Goal: Information Seeking & Learning: Learn about a topic

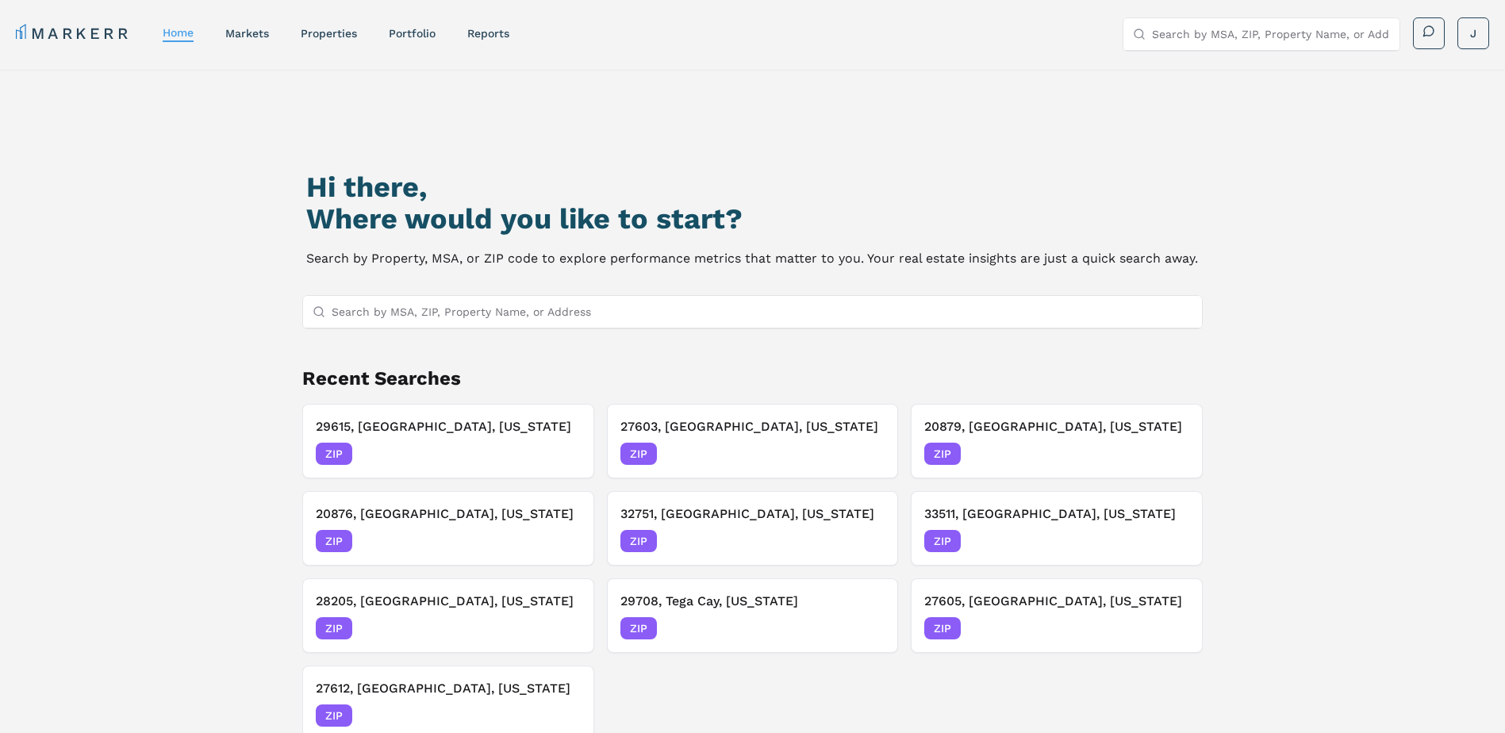
click at [473, 316] on input "Search by MSA, ZIP, Property Name, or Address" at bounding box center [763, 312] width 862 height 32
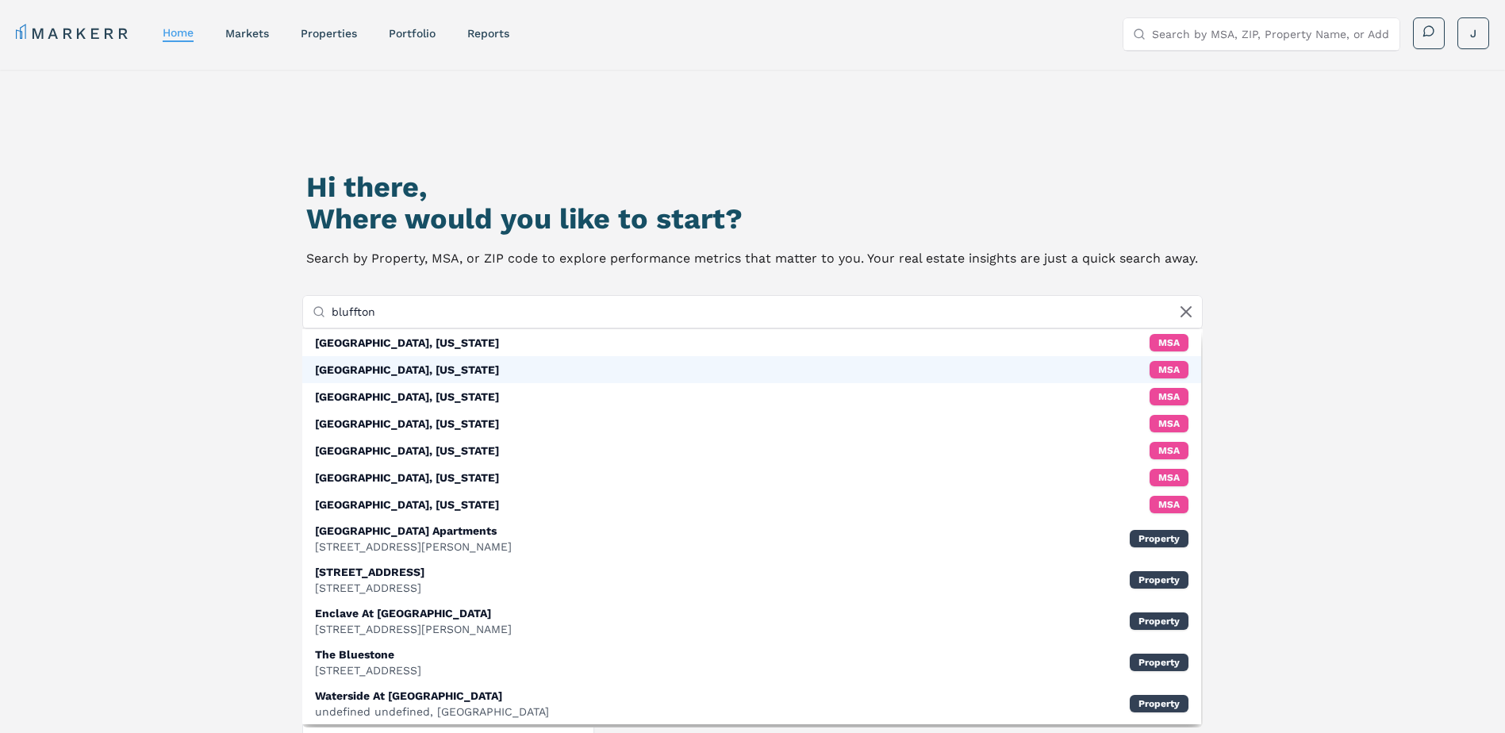
type input "bluffton"
click at [421, 372] on div "[GEOGRAPHIC_DATA], [US_STATE]" at bounding box center [407, 370] width 184 height 16
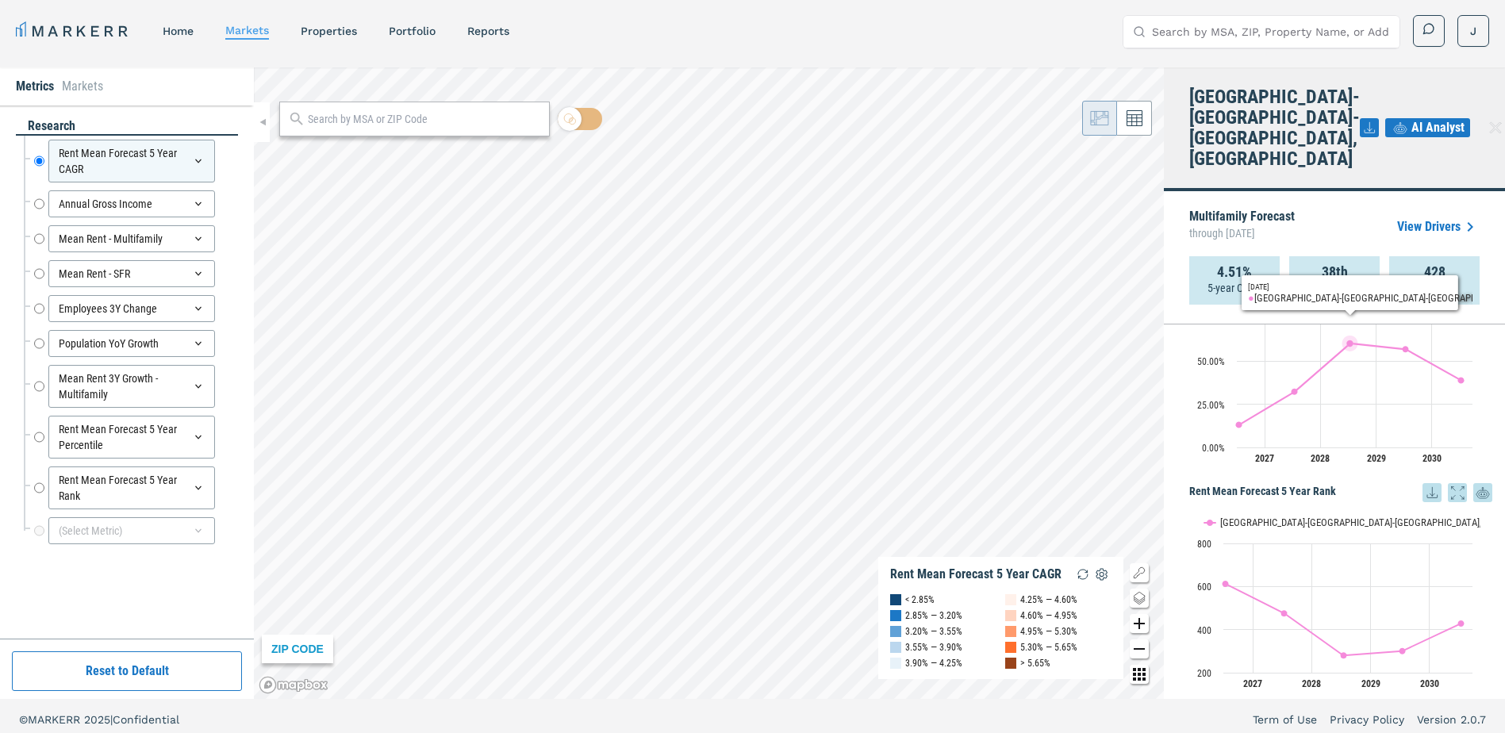
scroll to position [10, 0]
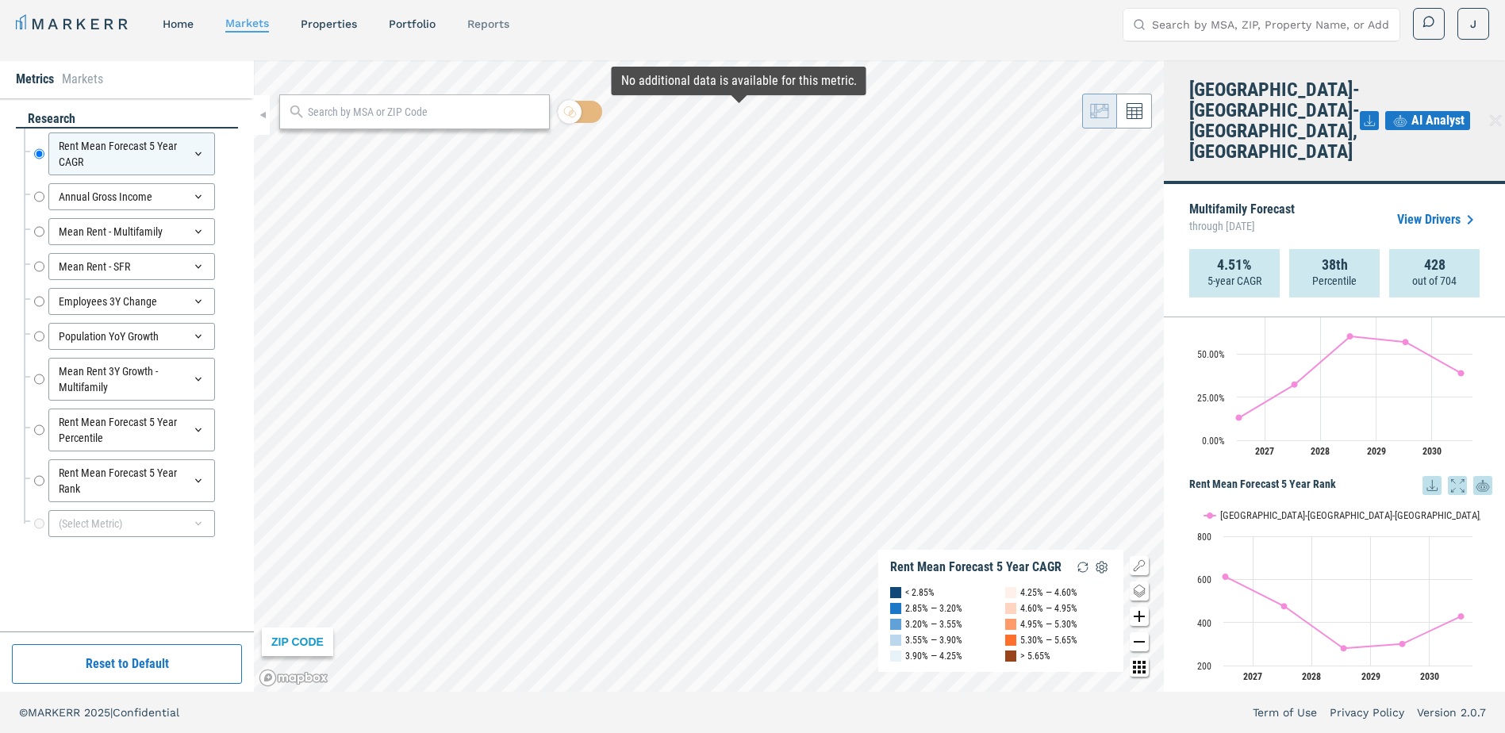
click at [481, 17] on link "reports" at bounding box center [488, 23] width 42 height 13
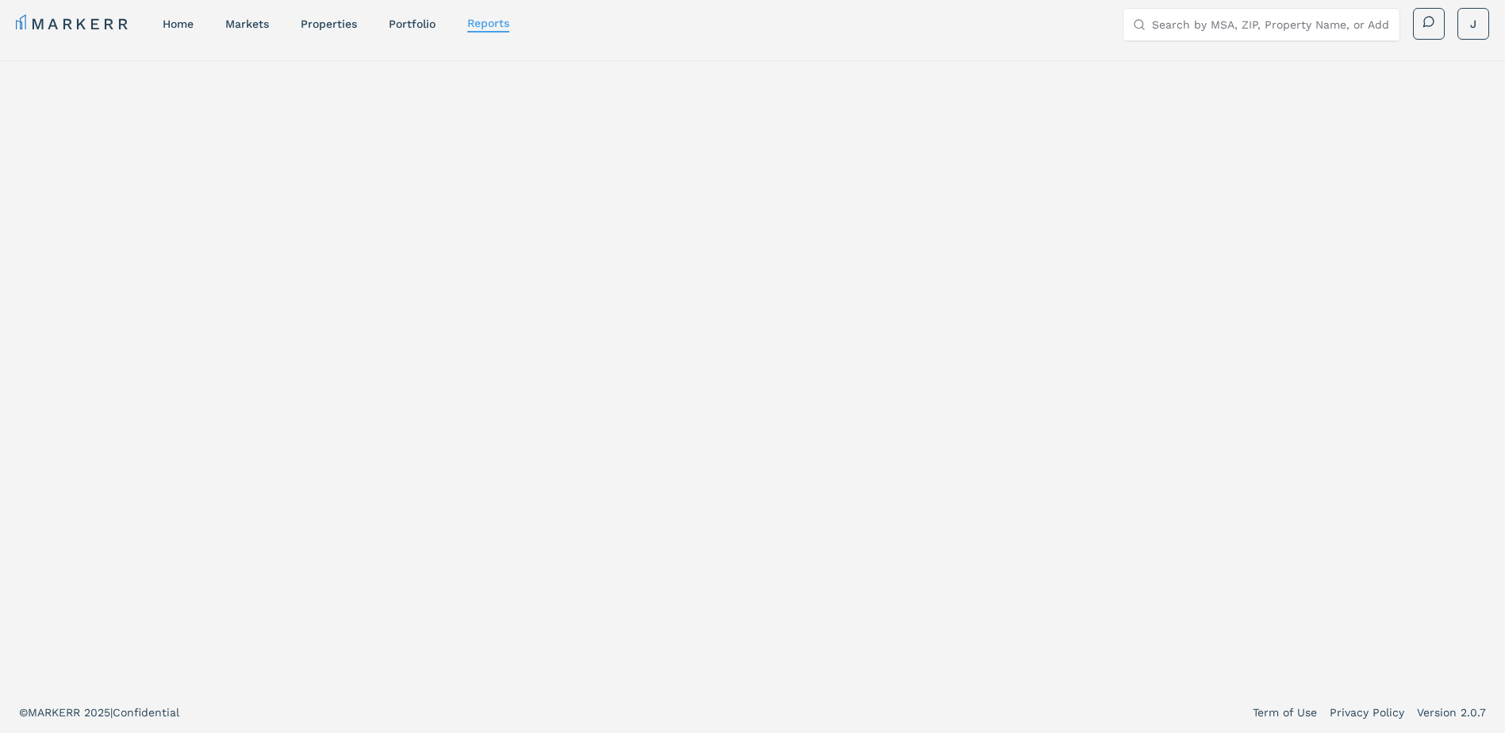
select select "-release_date"
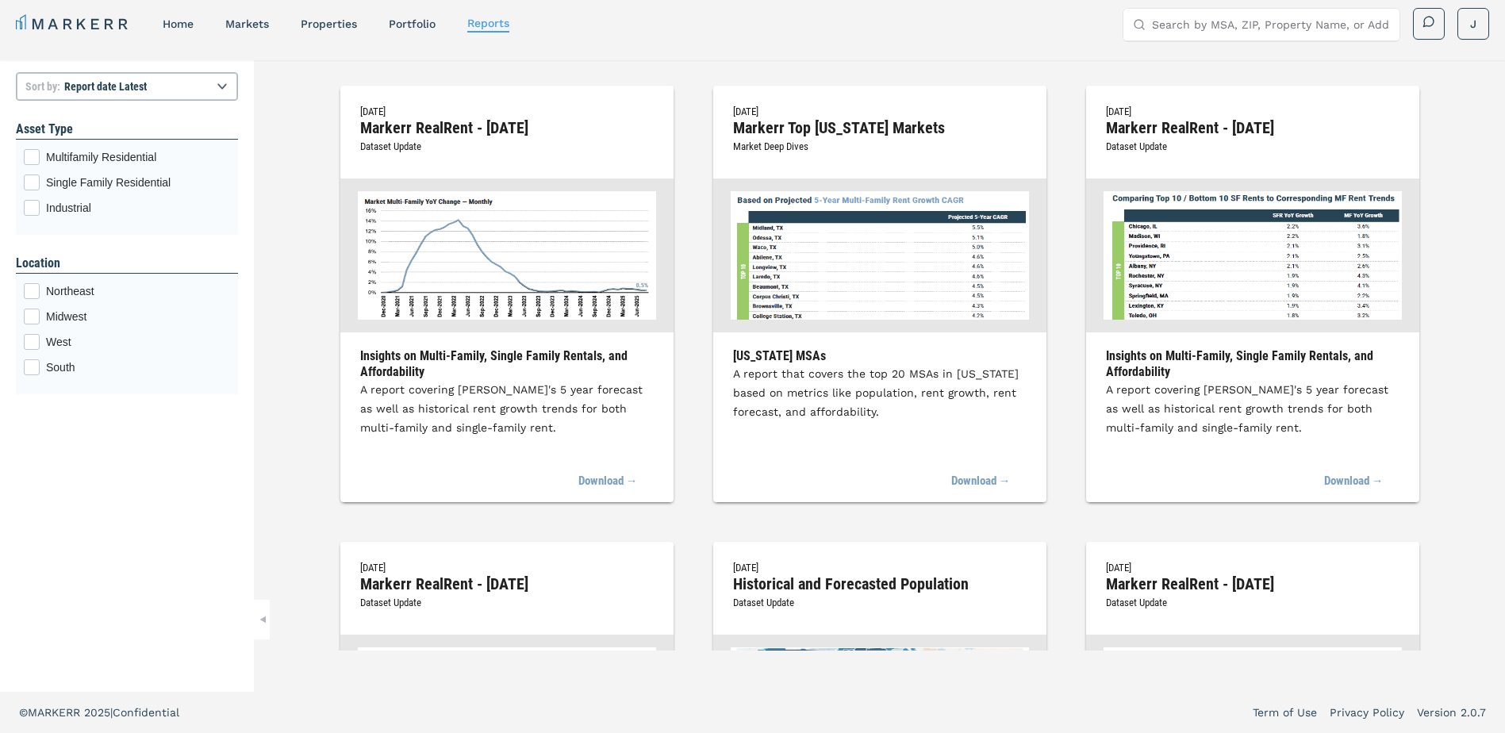
click at [427, 33] on nav "MARKERR home markets properties Portfolio reports" at bounding box center [263, 24] width 494 height 22
click at [425, 24] on link "Portfolio" at bounding box center [412, 23] width 47 height 13
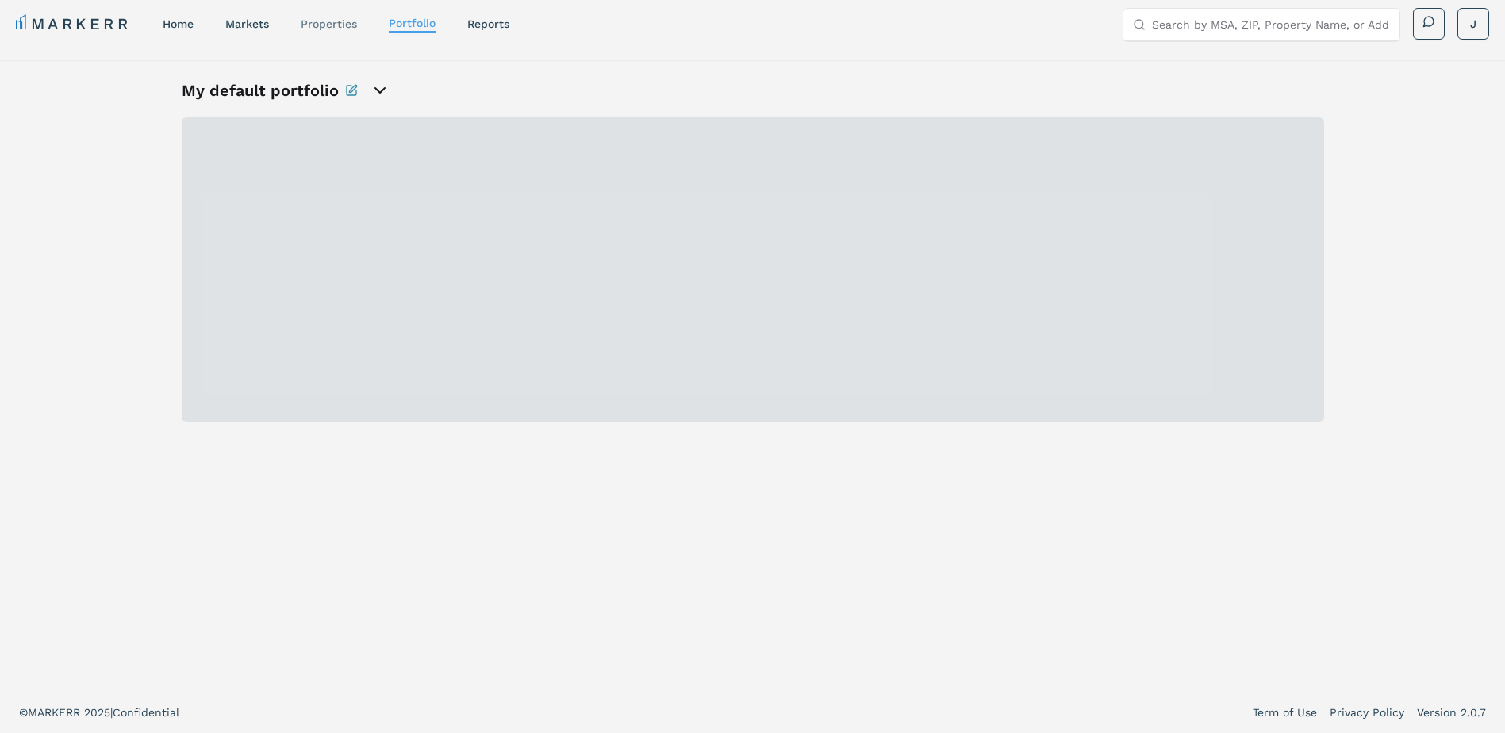
click at [314, 21] on link "properties" at bounding box center [329, 23] width 56 height 13
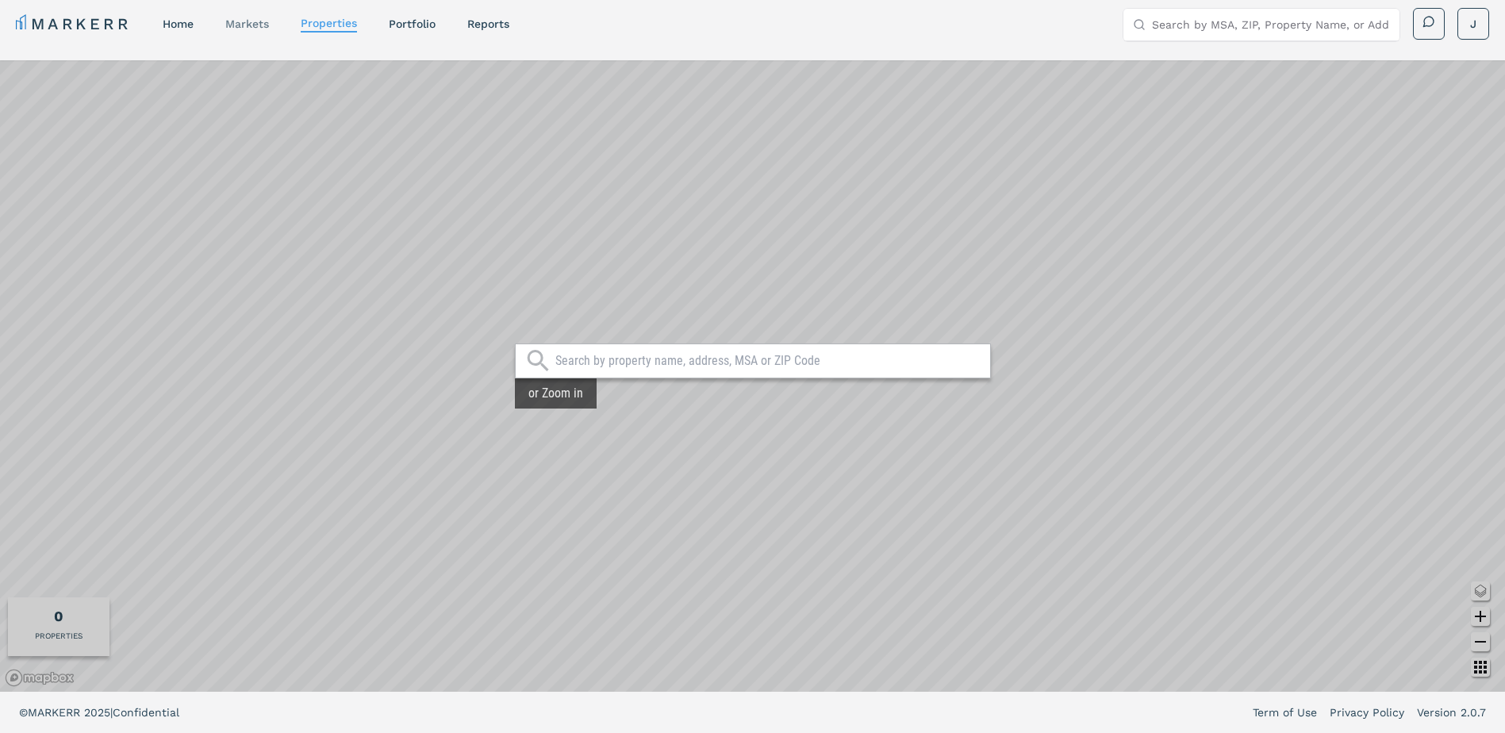
click at [243, 21] on link "markets" at bounding box center [247, 23] width 44 height 13
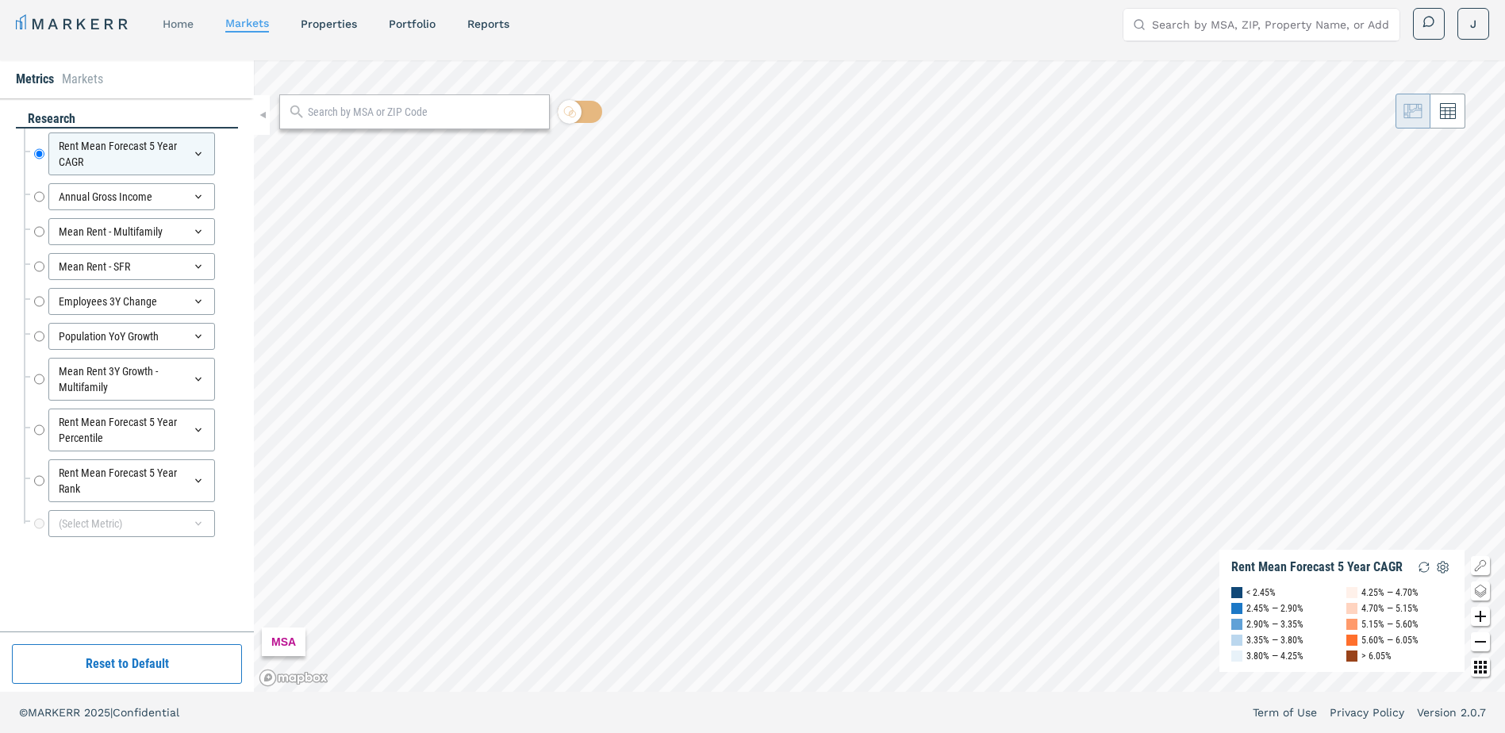
click at [172, 23] on link "home" at bounding box center [178, 23] width 31 height 13
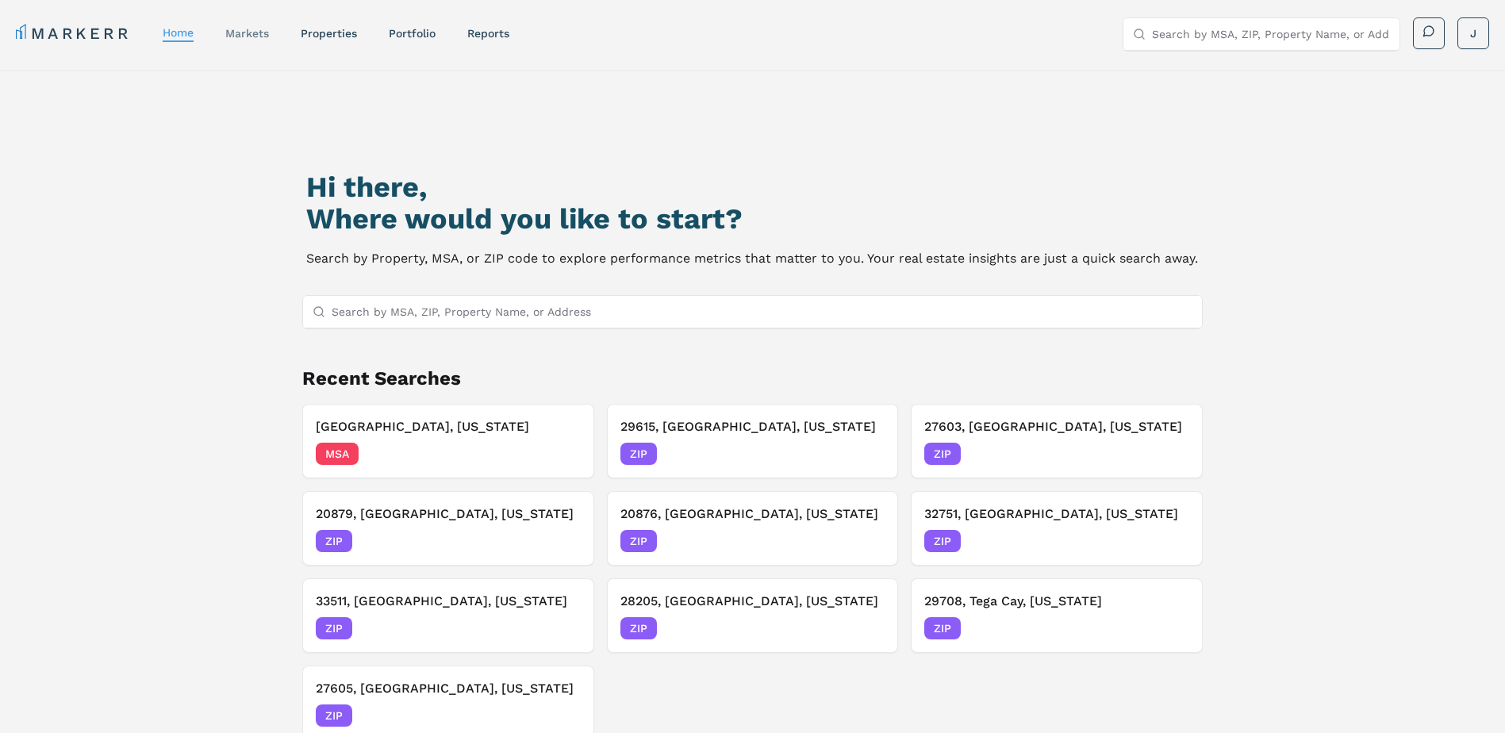
click at [248, 33] on link "markets" at bounding box center [247, 33] width 44 height 13
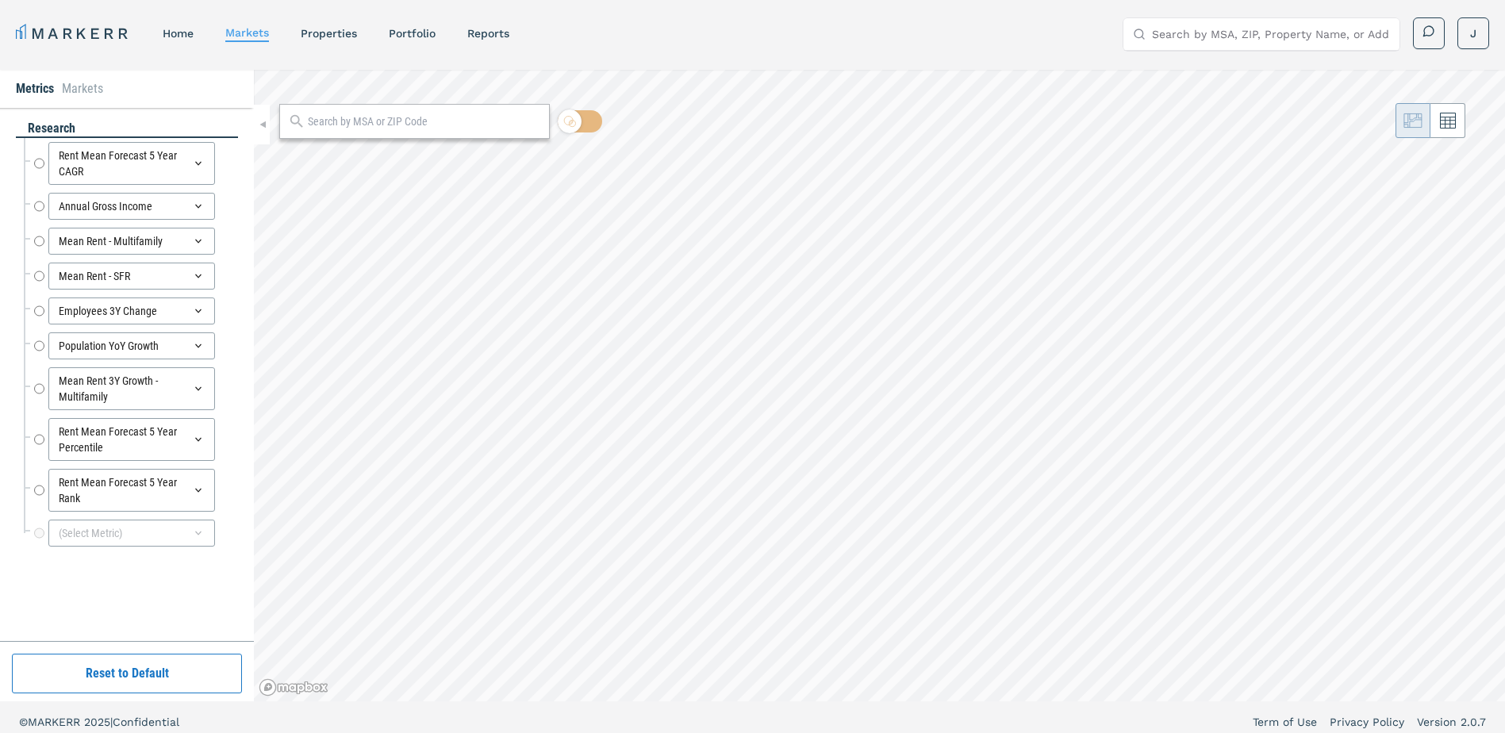
radio input "true"
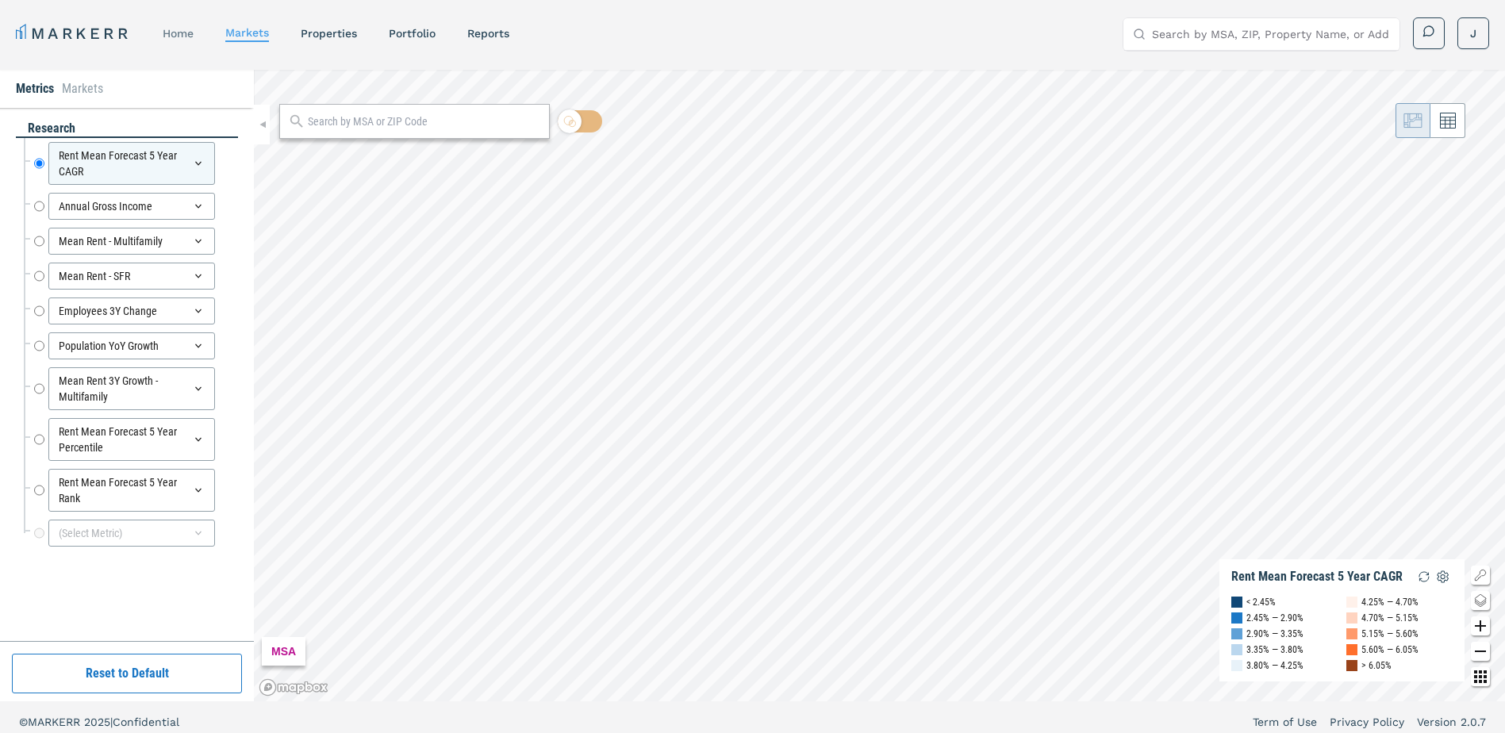
click at [189, 36] on link "home" at bounding box center [178, 33] width 31 height 13
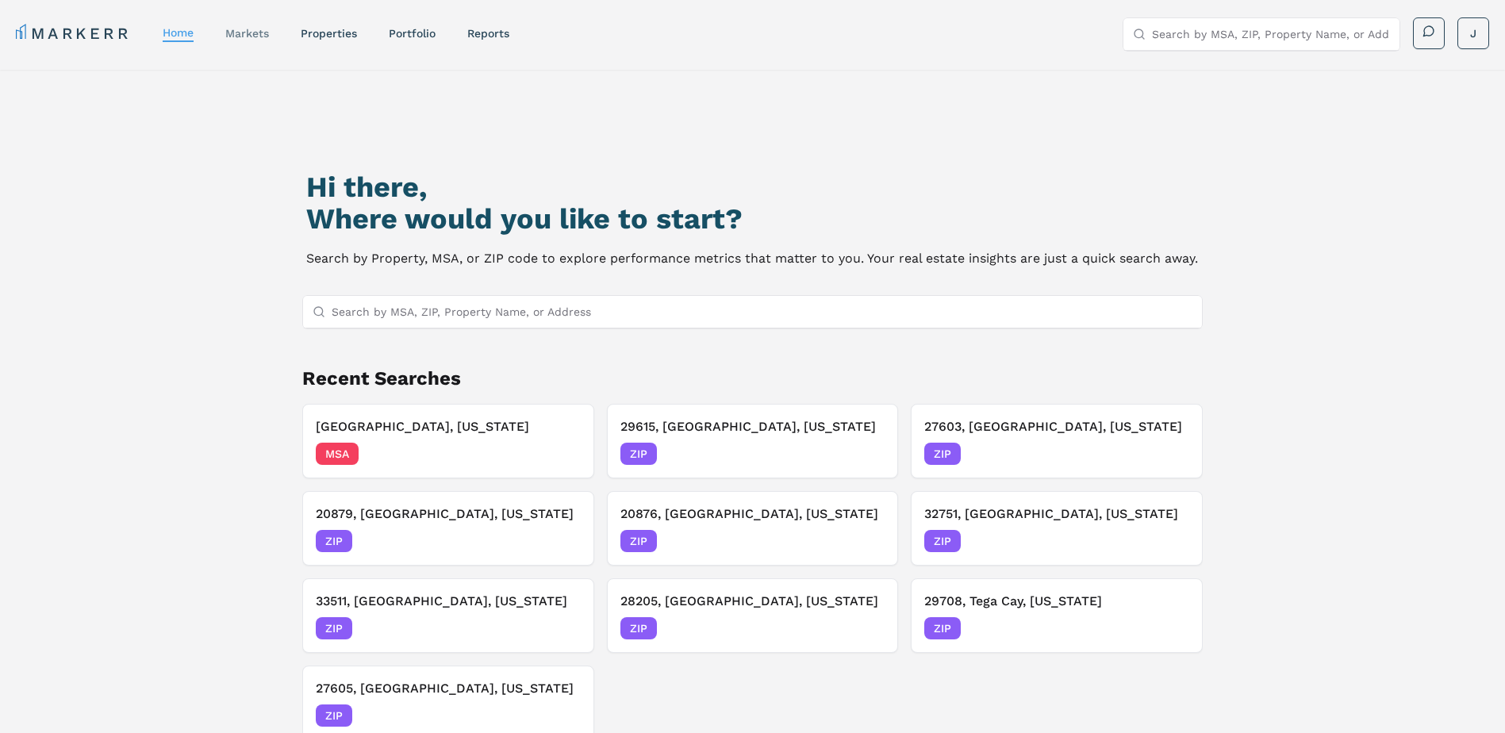
click at [255, 33] on link "markets" at bounding box center [247, 33] width 44 height 13
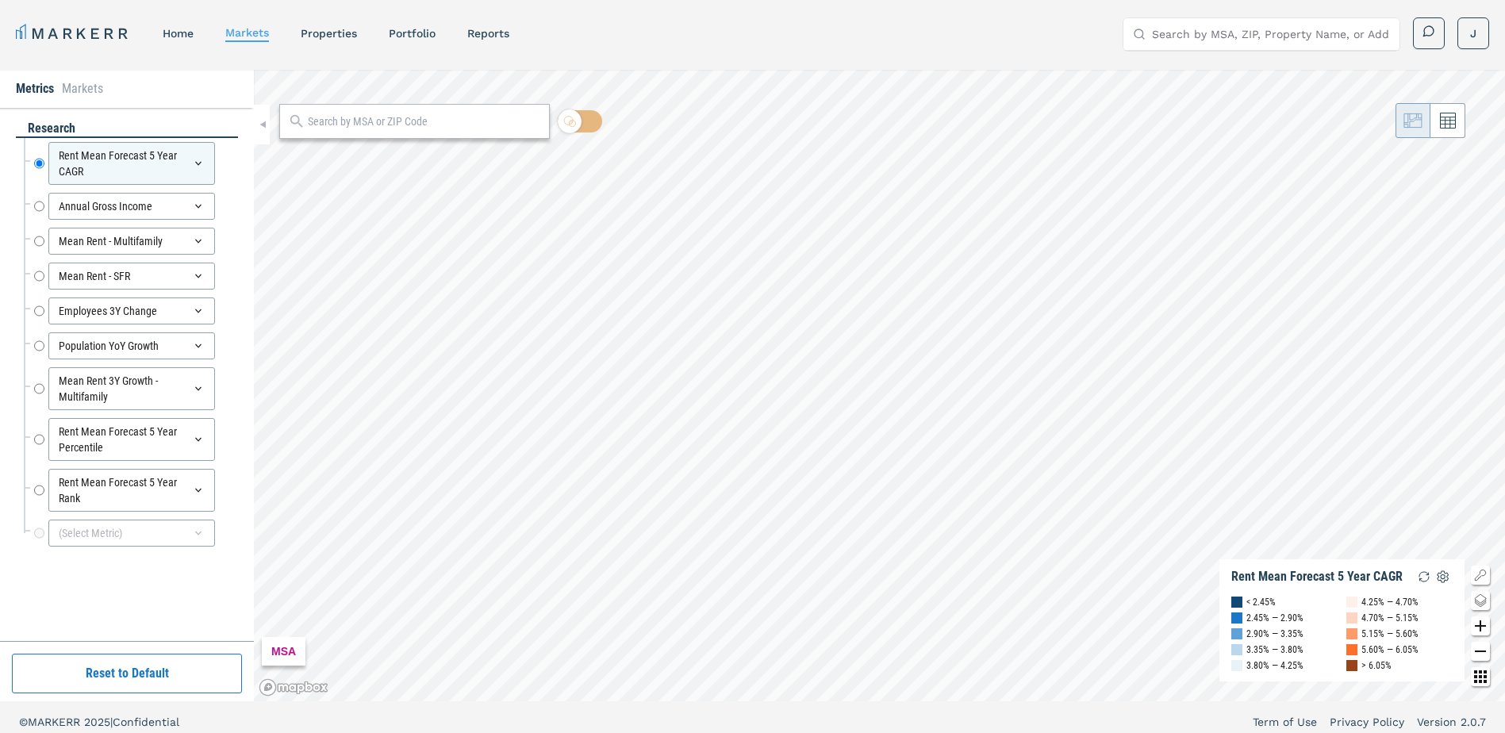
click at [335, 42] on nav "MARKERR home markets properties Portfolio reports" at bounding box center [263, 33] width 494 height 22
click at [336, 35] on link "properties" at bounding box center [329, 33] width 56 height 13
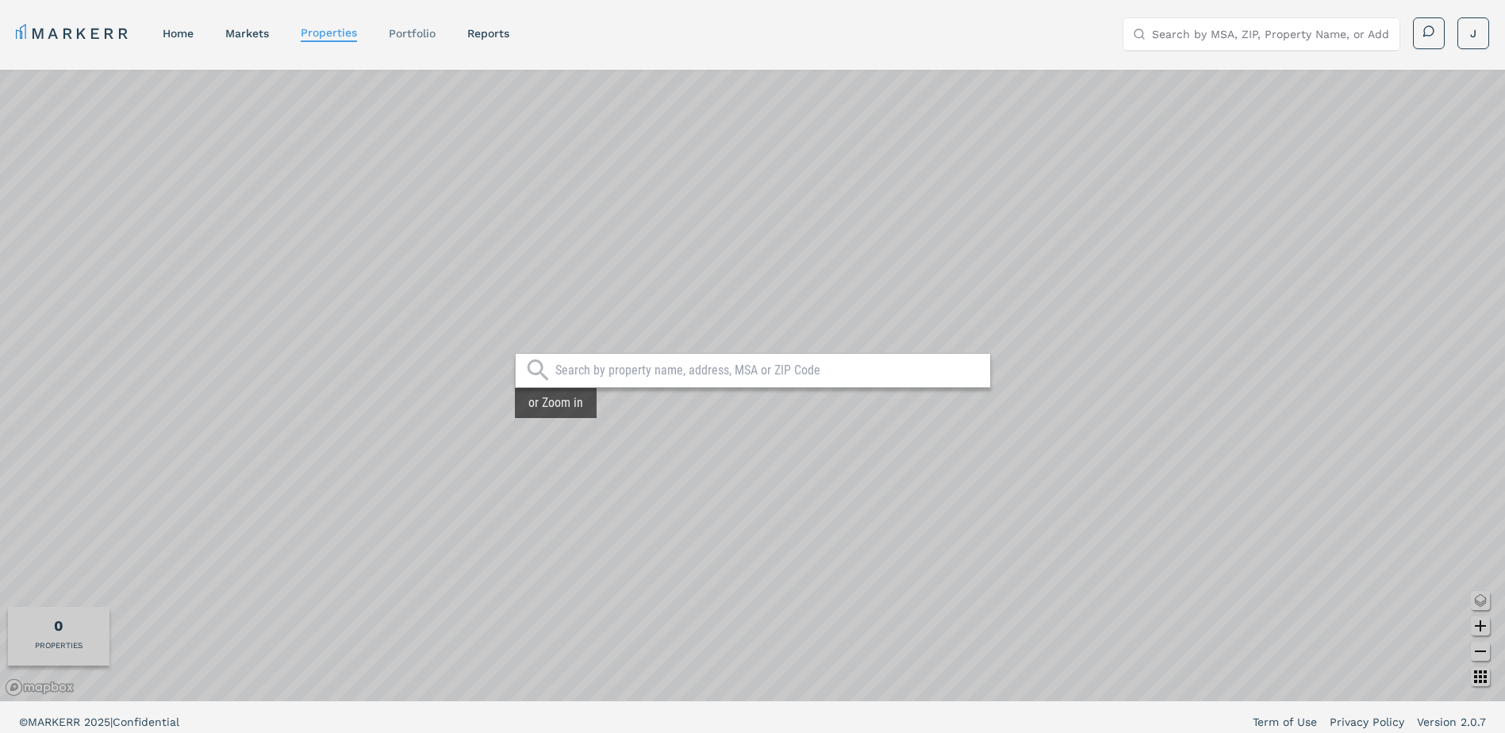
click at [409, 33] on link "Portfolio" at bounding box center [412, 33] width 47 height 13
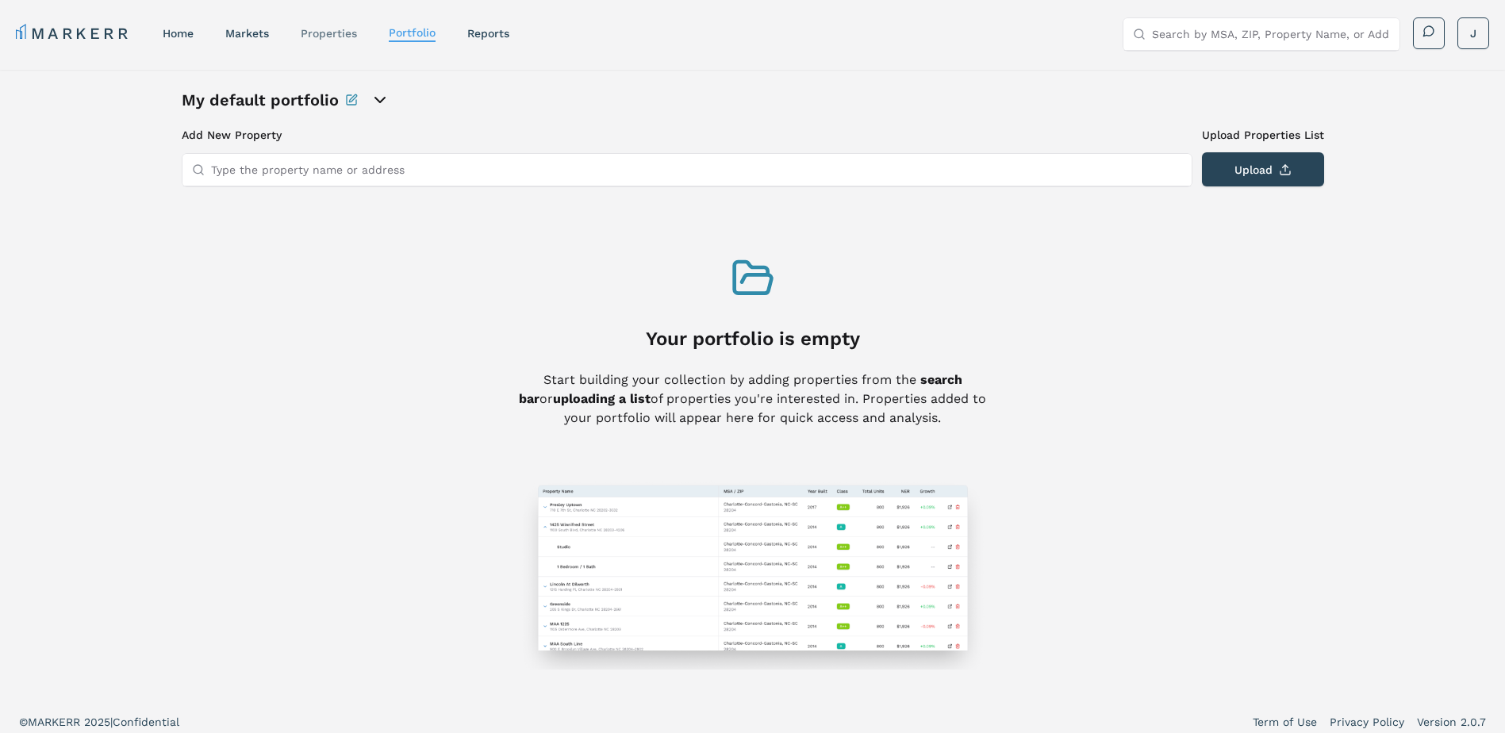
click at [332, 34] on link "properties" at bounding box center [329, 33] width 56 height 13
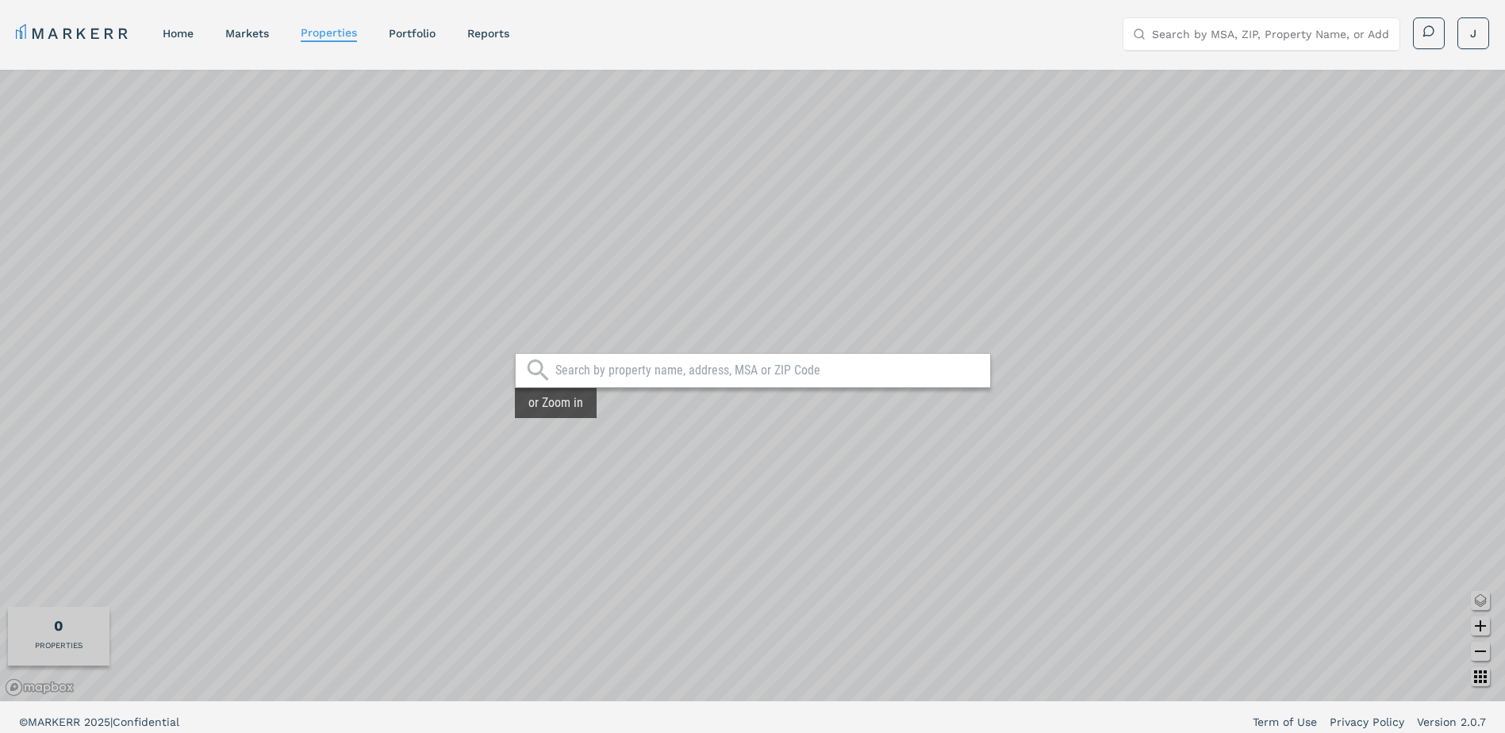
click at [663, 371] on input "text" at bounding box center [768, 371] width 427 height 16
type input "n"
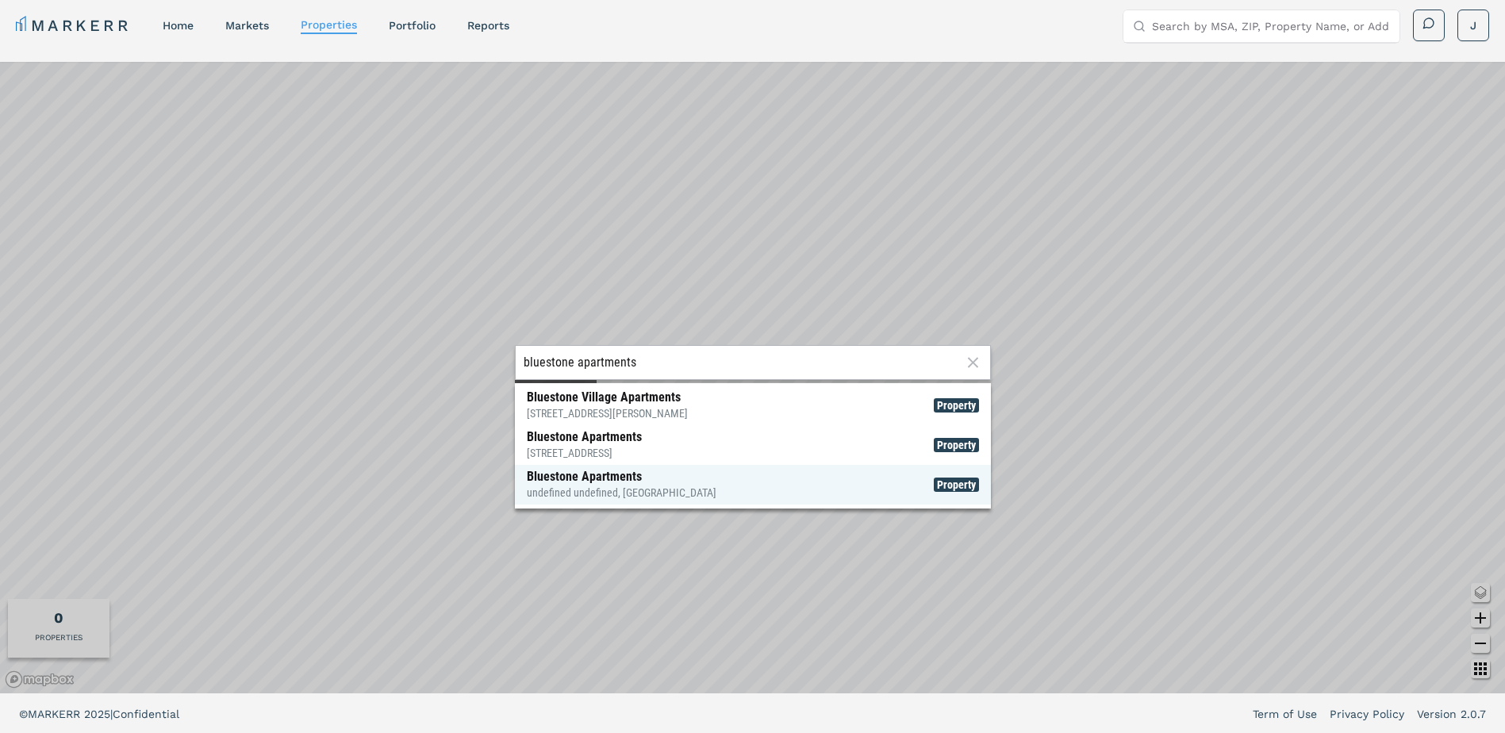
scroll to position [10, 0]
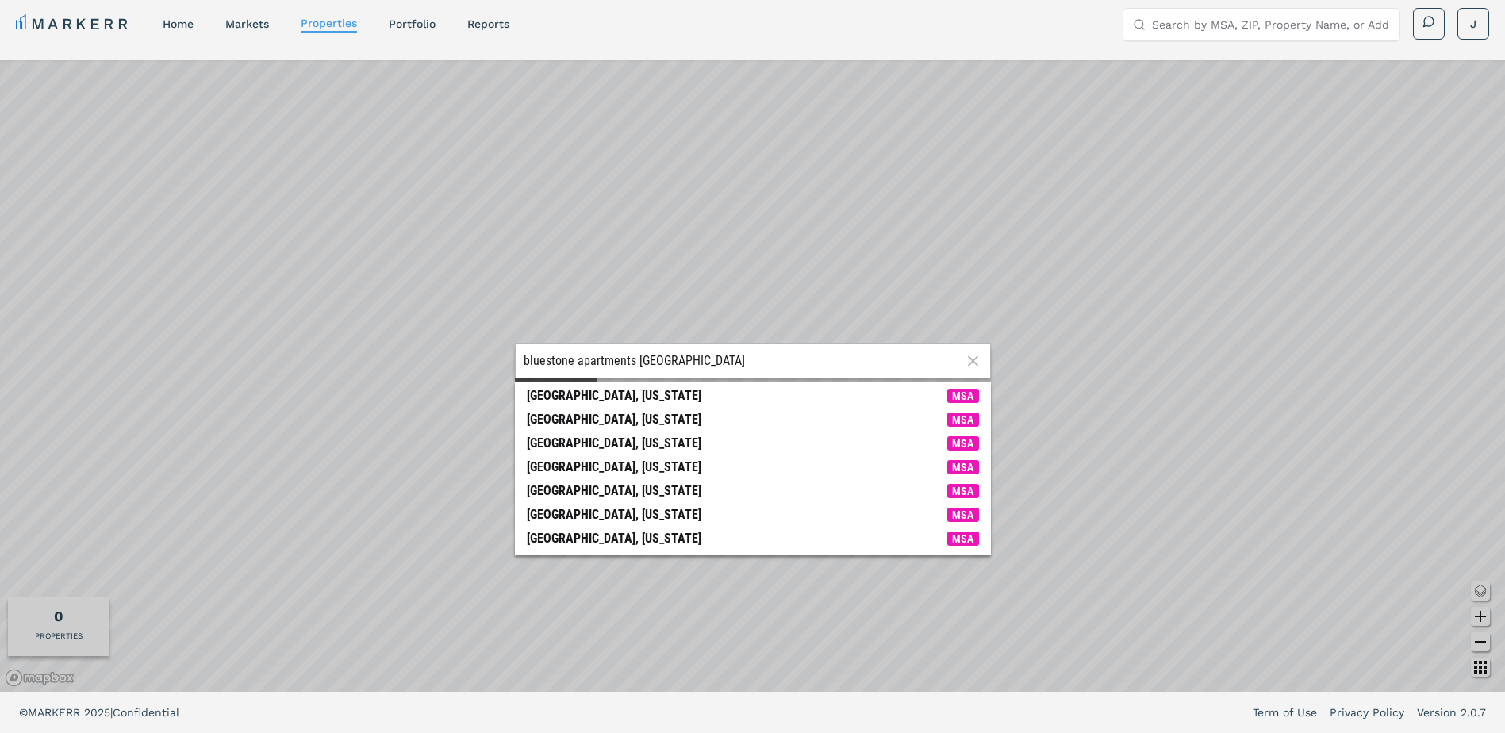
click at [632, 372] on div "bluestone apartments [GEOGRAPHIC_DATA]" at bounding box center [753, 361] width 476 height 35
click at [631, 356] on input "bluestone apartments [GEOGRAPHIC_DATA]" at bounding box center [743, 361] width 438 height 16
paste input "[STREET_ADDRESS]"
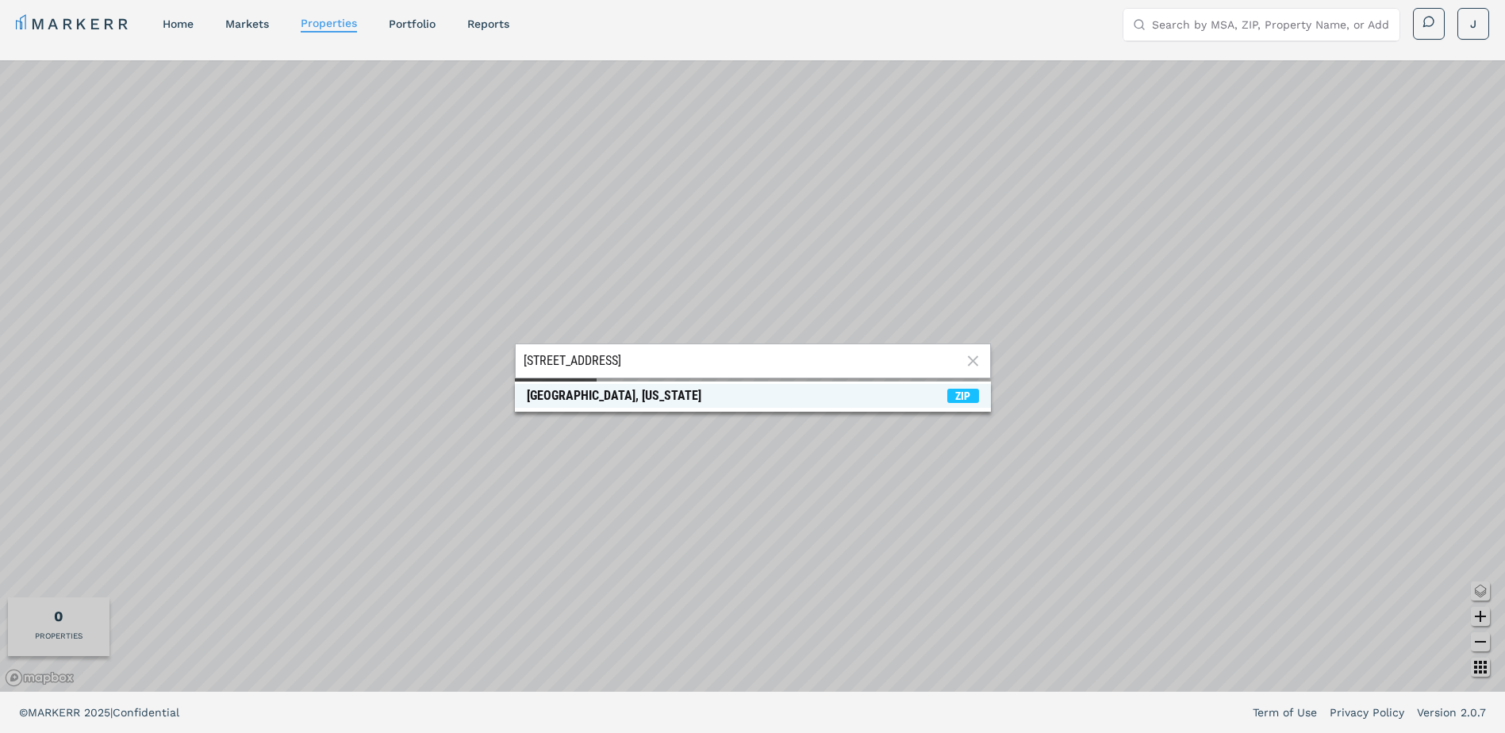
type input "[STREET_ADDRESS]"
click at [646, 398] on div "[GEOGRAPHIC_DATA], [US_STATE]" at bounding box center [614, 396] width 175 height 16
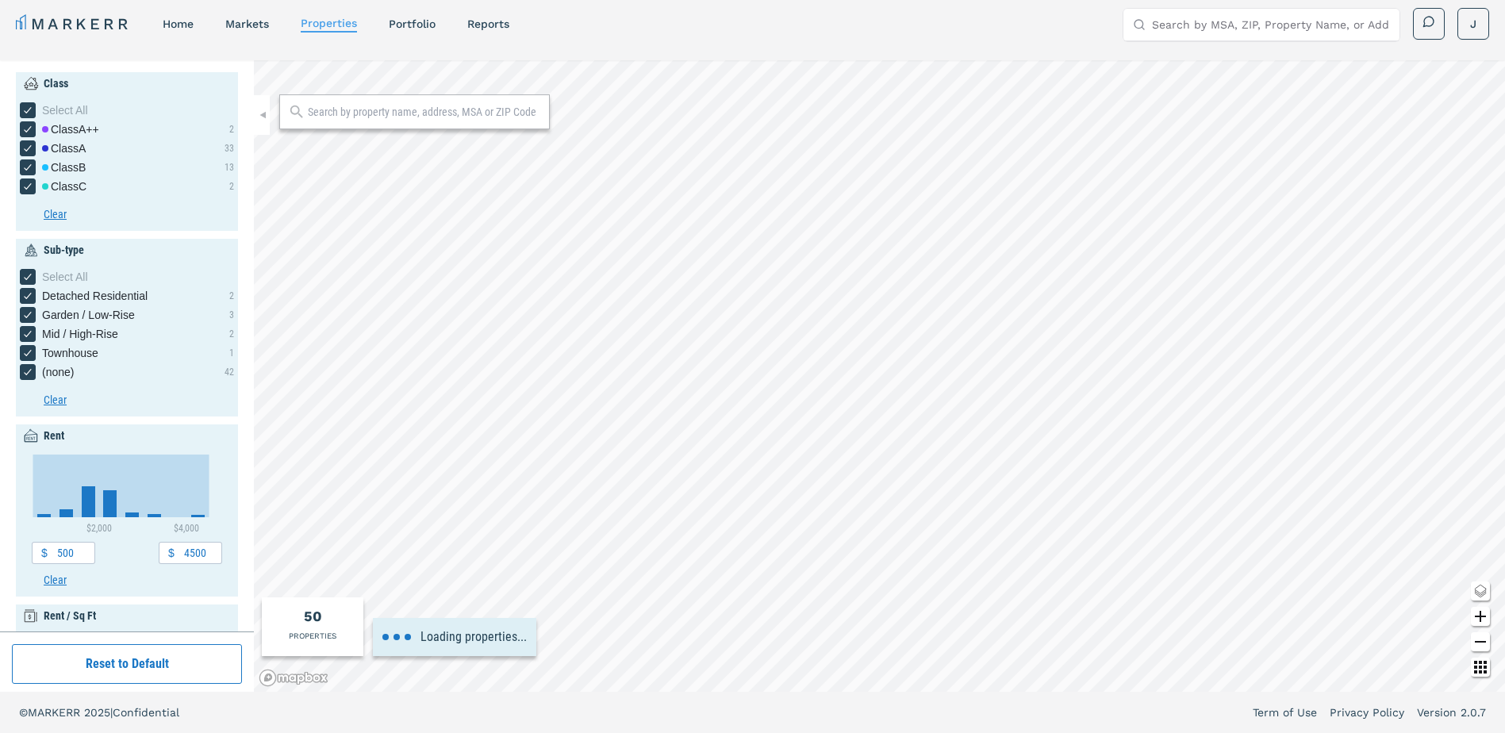
type input "1000"
type input "1"
type input "1995"
type input "2025"
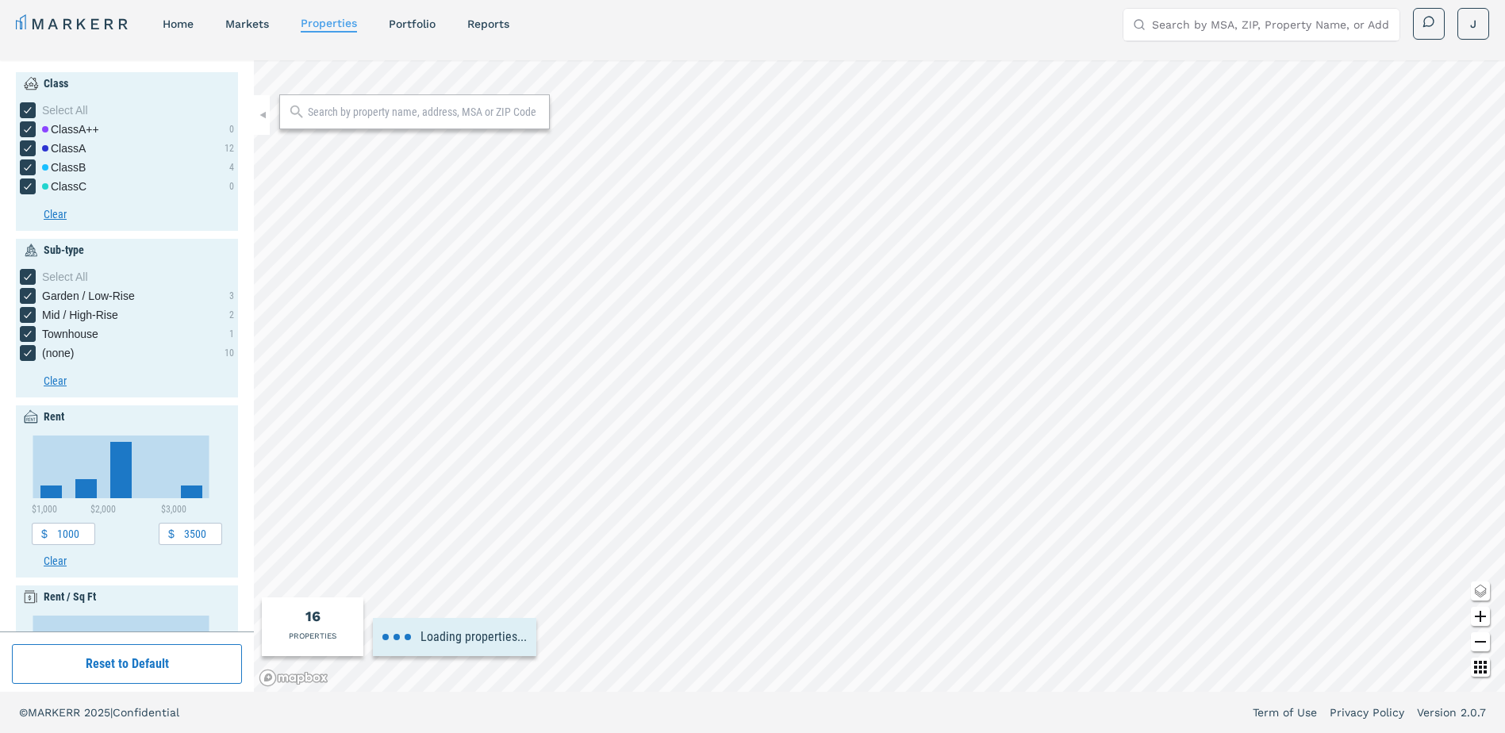
type input "4500"
type input "1980"
type input "2030"
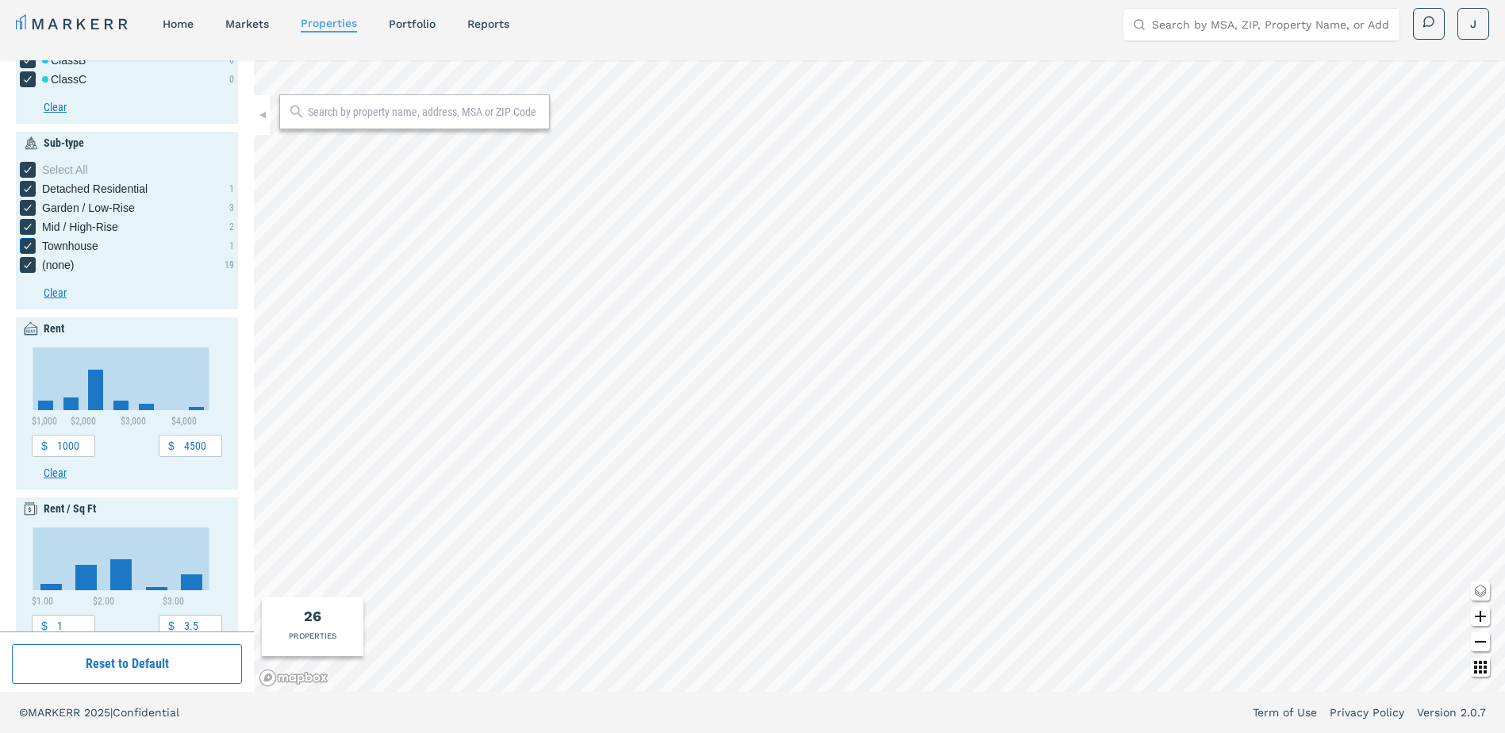
scroll to position [0, 0]
